Goal: Task Accomplishment & Management: Manage account settings

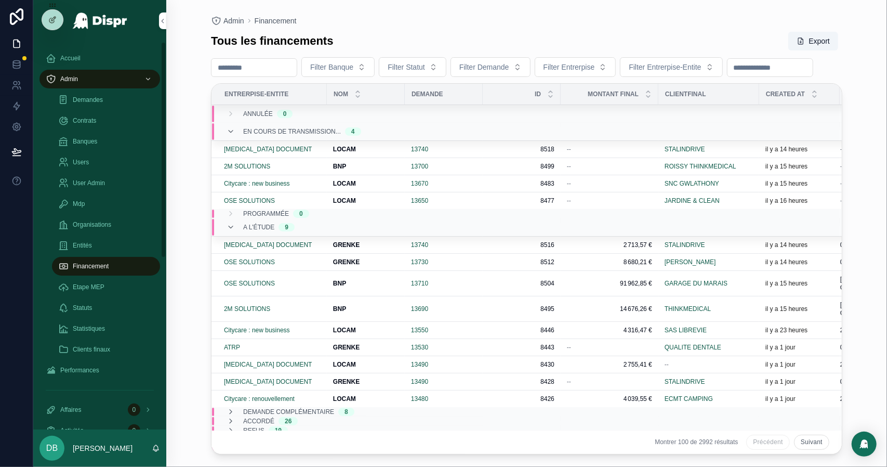
click at [99, 61] on div "Accueil" at bounding box center [100, 58] width 108 height 17
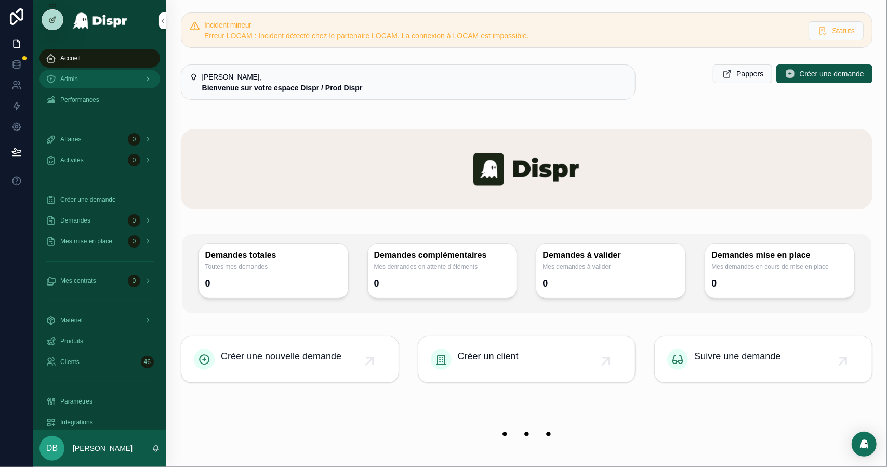
click at [122, 83] on div "Admin" at bounding box center [100, 79] width 108 height 17
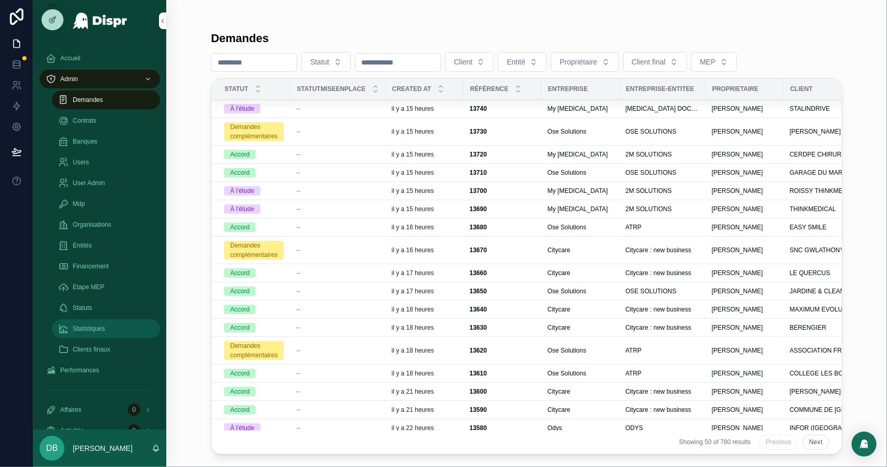
click at [86, 327] on span "Statistiques" at bounding box center [89, 328] width 32 height 8
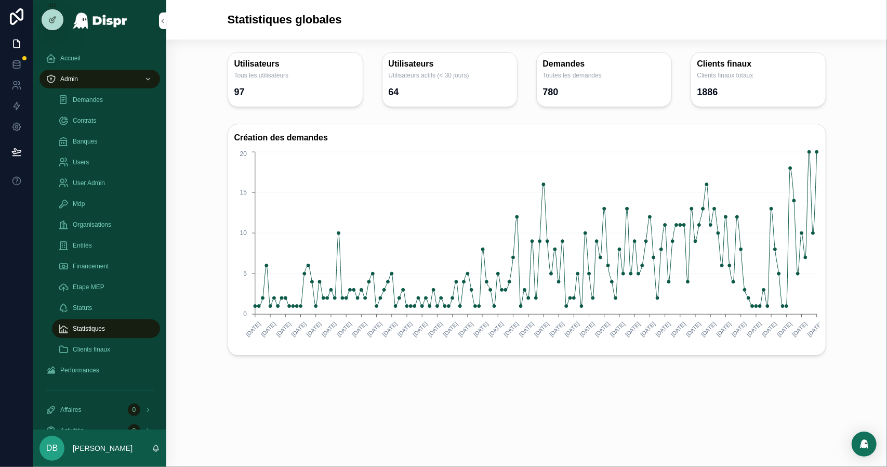
click at [817, 151] on circle "chart" at bounding box center [816, 151] width 3 height 3
click at [105, 263] on span "Financement" at bounding box center [91, 266] width 36 height 8
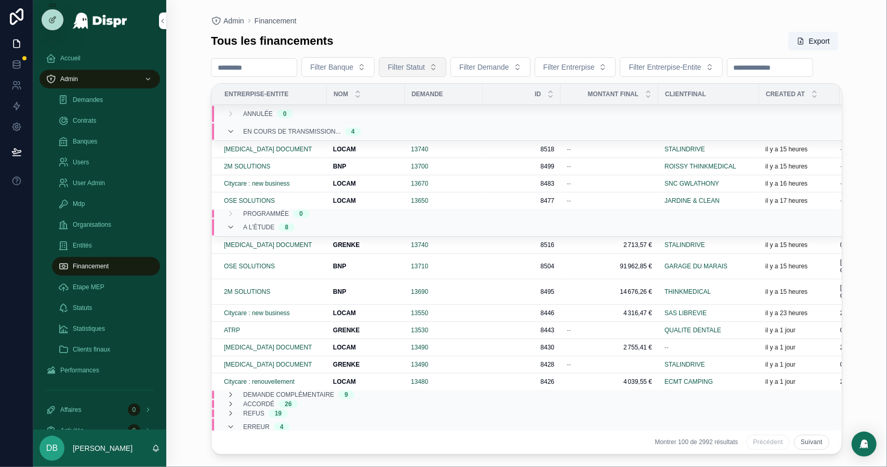
click at [425, 66] on span "Filter Statut" at bounding box center [406, 67] width 37 height 10
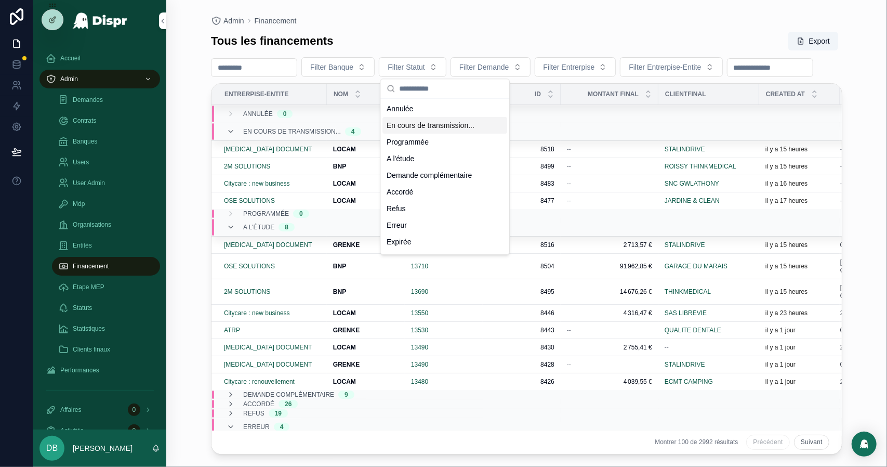
click at [416, 132] on div "En cours de transmission..." at bounding box center [444, 125] width 125 height 17
